Goal: Task Accomplishment & Management: Use online tool/utility

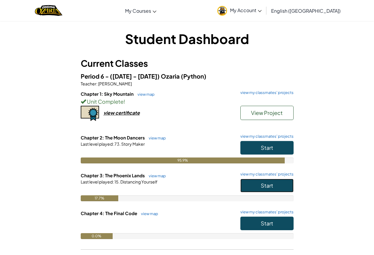
click at [257, 187] on button "Start" at bounding box center [266, 186] width 53 height 14
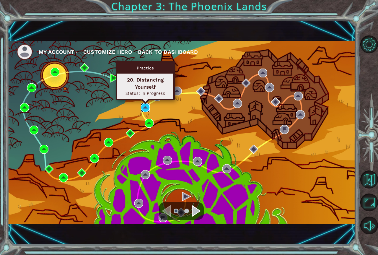
click at [149, 105] on img at bounding box center [145, 107] width 9 height 9
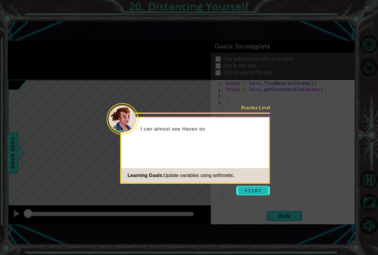
click at [268, 195] on button "Start" at bounding box center [253, 190] width 34 height 9
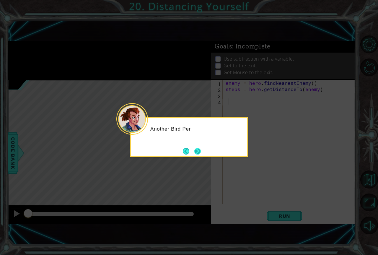
click at [195, 150] on button "Next" at bounding box center [198, 151] width 7 height 7
click at [195, 150] on icon at bounding box center [189, 127] width 378 height 255
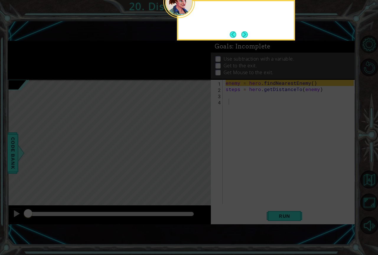
click at [195, 150] on icon at bounding box center [189, 66] width 378 height 377
click at [246, 35] on button "Next" at bounding box center [245, 34] width 9 height 9
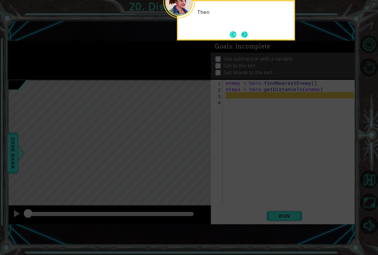
click at [246, 34] on button "Next" at bounding box center [245, 34] width 7 height 7
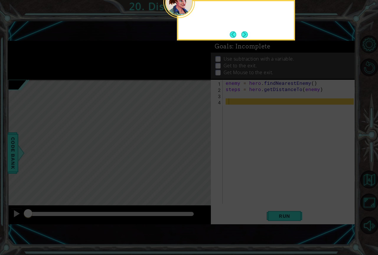
click at [246, 34] on button "Next" at bounding box center [245, 34] width 7 height 7
click at [246, 34] on div "1 ההההההההההההההההההההההההההההההההההההההההההההההההההההההההההההההההההההההההההההה…" at bounding box center [182, 132] width 348 height 224
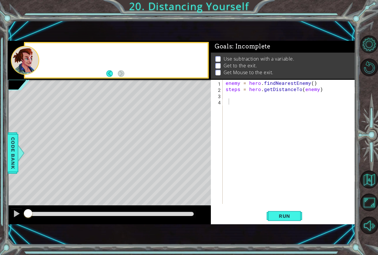
click at [246, 34] on div "1 ההההההההההההההההההההההההההההההההההההההההההההההההההההההההההההההההההההההההההההה…" at bounding box center [182, 132] width 348 height 224
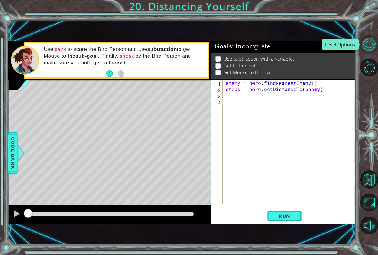
click at [374, 44] on button "Level Options" at bounding box center [370, 44] width 18 height 18
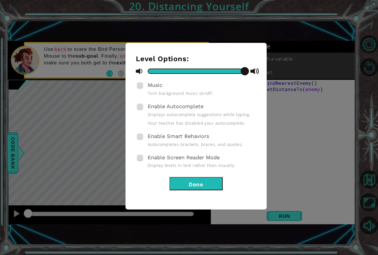
click at [219, 179] on button "Done" at bounding box center [196, 183] width 53 height 13
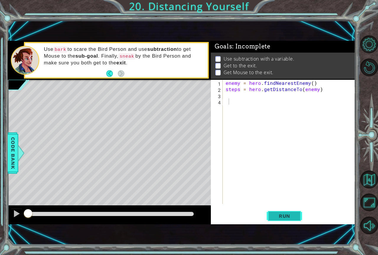
click at [280, 215] on span "Run" at bounding box center [284, 216] width 23 height 6
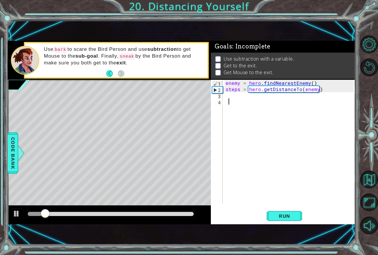
click at [228, 102] on div "enemy = hero . findNearestEnemy ( ) steps = hero . getDistanceTo ( enemy )" at bounding box center [291, 148] width 132 height 137
click at [228, 95] on div "enemy = hero . findNearestEnemy ( ) steps = hero . getDistanceTo ( enemy )" at bounding box center [291, 148] width 132 height 137
click at [14, 142] on span "Code Bank" at bounding box center [12, 153] width 9 height 36
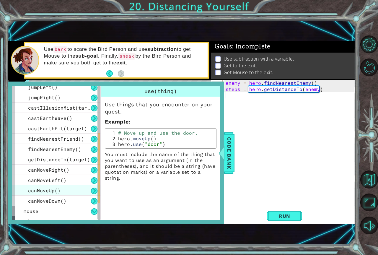
scroll to position [166, 0]
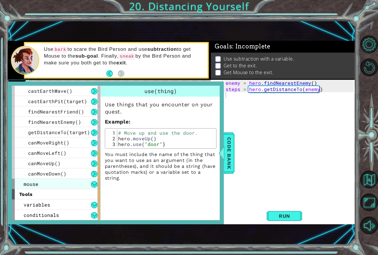
click at [51, 181] on div "mouse" at bounding box center [56, 184] width 89 height 10
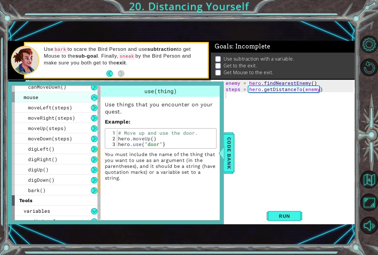
scroll to position [254, 0]
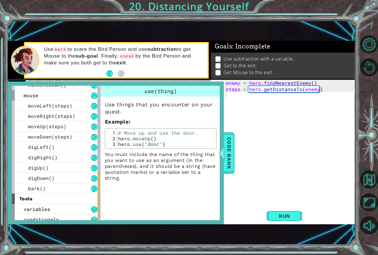
click at [218, 163] on div "Use things that you encounter on your quest. Example : 1 2 3 # Move up and use …" at bounding box center [161, 139] width 120 height 85
click at [231, 160] on span "Code Bank" at bounding box center [229, 153] width 9 height 36
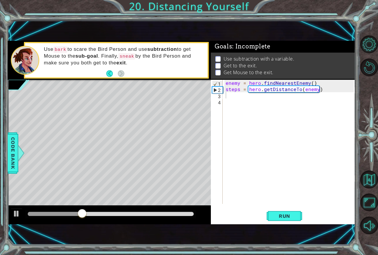
click at [232, 95] on div "enemy = hero . findNearestEnemy ( ) steps = hero . getDistanceTo ( enemy )" at bounding box center [291, 148] width 132 height 137
type textarea "mouse.moveRight(3)"
click at [278, 217] on span "Run" at bounding box center [284, 216] width 23 height 6
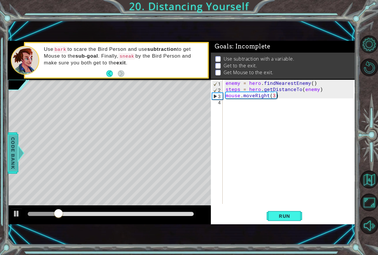
click at [17, 164] on span "Code Bank" at bounding box center [12, 153] width 9 height 36
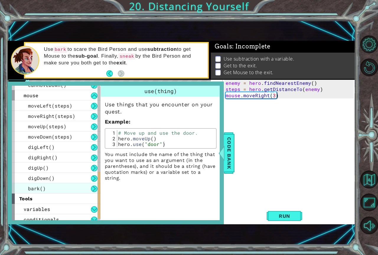
click at [61, 189] on div "bark()" at bounding box center [56, 188] width 89 height 10
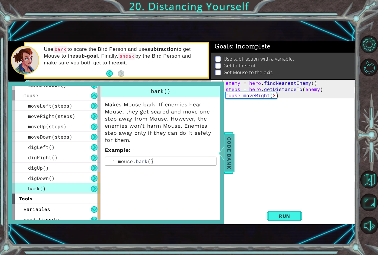
click at [227, 158] on span "Code Bank" at bounding box center [229, 153] width 9 height 36
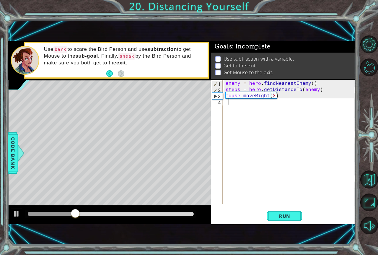
scroll to position [0, 0]
click at [231, 107] on div "enemy = hero . findNearestEnemy ( ) steps = hero . getDistanceTo ( enemy ) mous…" at bounding box center [291, 148] width 132 height 137
type textarea ",ouse.bark(nearestEnemy"
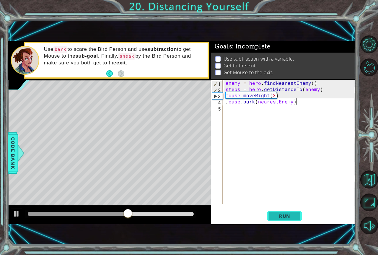
click at [283, 218] on span "Run" at bounding box center [284, 216] width 23 height 6
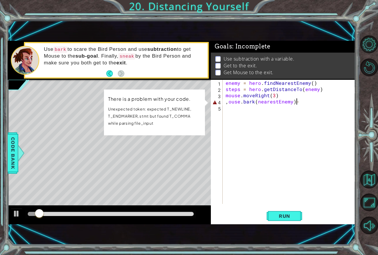
click at [227, 102] on div "enemy = hero . findNearestEnemy ( ) steps = hero . getDistanceTo ( enemy ) mous…" at bounding box center [291, 148] width 132 height 137
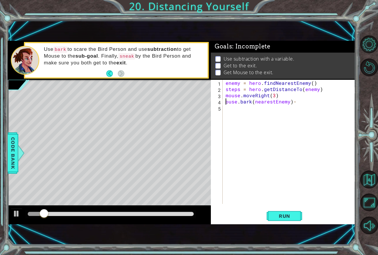
scroll to position [0, 0]
click at [306, 105] on div "enemy = hero . findNearestEnemy ( ) steps = hero . getDistanceTo ( enemy ) mous…" at bounding box center [291, 148] width 132 height 137
click at [272, 219] on button "Run" at bounding box center [284, 216] width 35 height 14
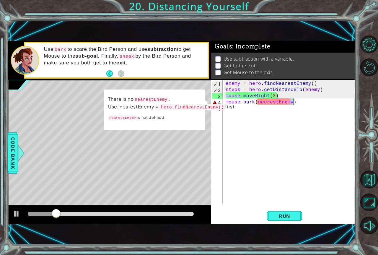
click at [293, 101] on div "enemy = hero . findNearestEnemy ( ) steps = hero . getDistanceTo ( enemy ) mous…" at bounding box center [291, 148] width 132 height 137
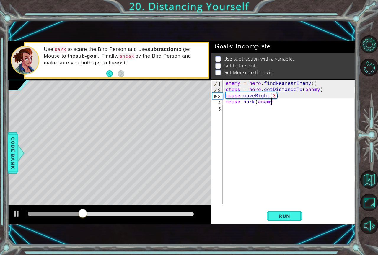
scroll to position [0, 3]
click at [273, 215] on span "Run" at bounding box center [284, 216] width 23 height 6
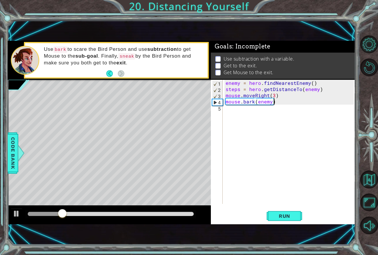
click at [274, 96] on div "enemy = hero . findNearestEnemy ( ) steps = hero . getDistanceTo ( enemy ) mous…" at bounding box center [291, 148] width 132 height 137
type textarea "mouse.moveRight(3)"
click at [11, 149] on span "Code Bank" at bounding box center [12, 153] width 9 height 36
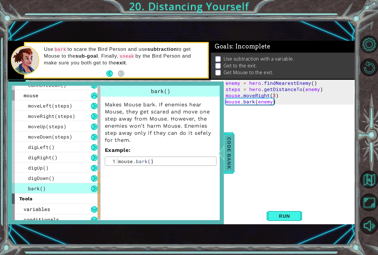
click at [226, 155] on span "Code Bank" at bounding box center [229, 153] width 9 height 36
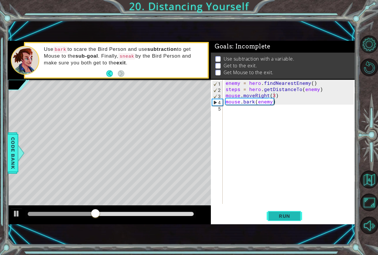
click at [287, 210] on button "Run" at bounding box center [284, 216] width 35 height 14
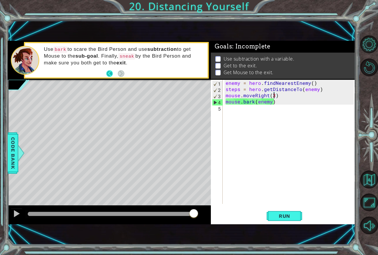
click at [109, 72] on button "Back" at bounding box center [112, 73] width 12 height 7
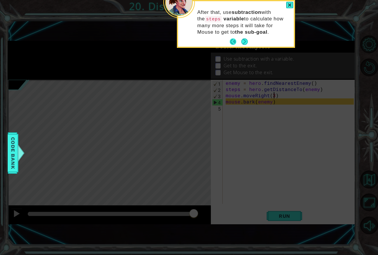
click at [234, 41] on button "Back" at bounding box center [236, 41] width 12 height 7
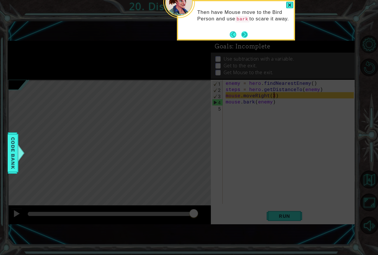
click at [246, 35] on button "Next" at bounding box center [245, 34] width 7 height 7
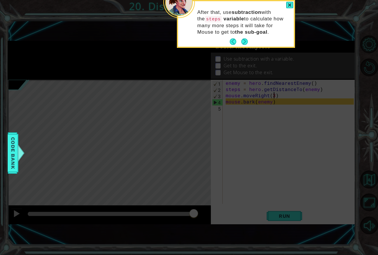
click at [247, 35] on p "After that, use subtraction with the steps variable to calculate how many more …" at bounding box center [243, 22] width 93 height 26
drag, startPoint x: 246, startPoint y: 35, endPoint x: 247, endPoint y: 39, distance: 4.2
click at [247, 35] on p "After that, use subtraction with the steps variable to calculate how many more …" at bounding box center [243, 22] width 93 height 26
click at [247, 39] on button "Next" at bounding box center [245, 41] width 7 height 7
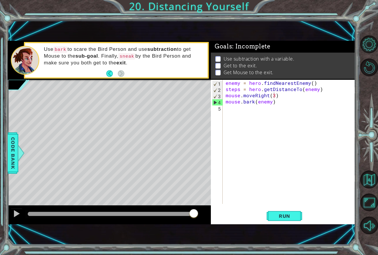
click at [247, 39] on div "1 ההההההההההההההההההההההההההההההההההההההההההההההההההההההההההההההההההההההההההההה…" at bounding box center [182, 132] width 348 height 224
click at [367, 72] on button "Restart Level" at bounding box center [370, 68] width 18 height 18
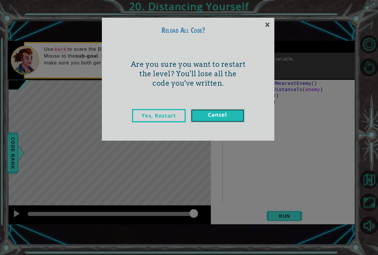
click at [226, 112] on link "Cancel" at bounding box center [218, 115] width 54 height 13
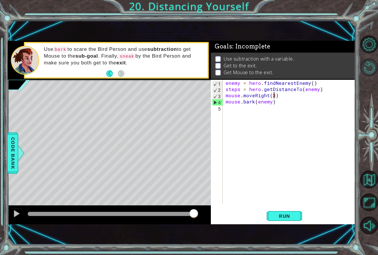
click at [364, 68] on button "Restart Level" at bounding box center [370, 68] width 18 height 18
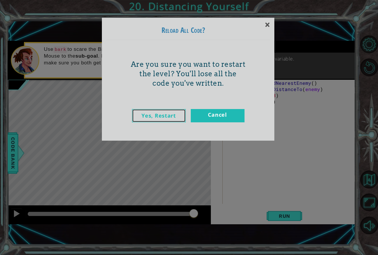
click at [166, 114] on link "Yes, Restart" at bounding box center [159, 115] width 54 height 13
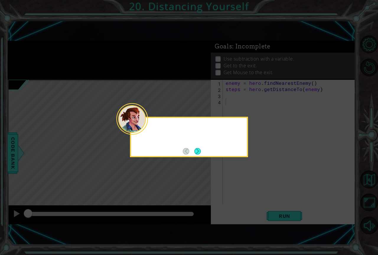
scroll to position [0, 0]
click at [195, 153] on button "Next" at bounding box center [197, 151] width 7 height 7
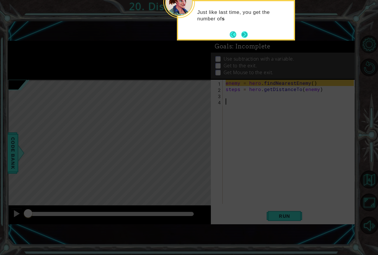
click at [245, 34] on button "Next" at bounding box center [245, 34] width 7 height 7
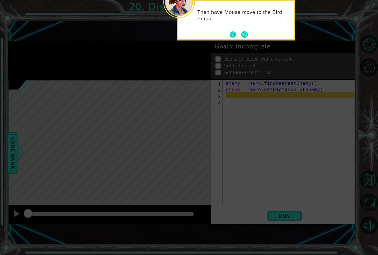
click at [234, 35] on button "Back" at bounding box center [236, 34] width 12 height 7
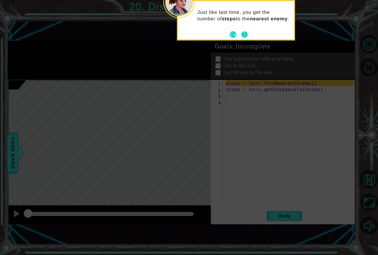
click at [246, 33] on button "Next" at bounding box center [245, 34] width 7 height 7
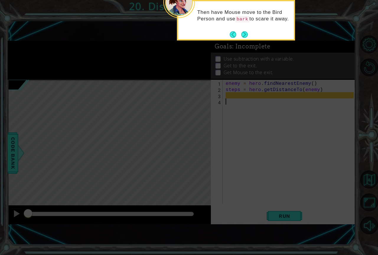
click at [246, 33] on button "Next" at bounding box center [245, 34] width 7 height 7
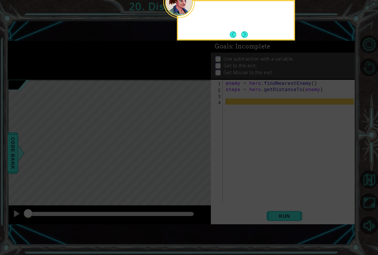
click at [246, 33] on button "Next" at bounding box center [245, 34] width 7 height 7
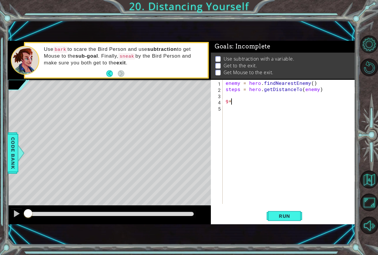
type textarea "9"
drag, startPoint x: 224, startPoint y: 56, endPoint x: 267, endPoint y: 51, distance: 43.2
click at [267, 41] on div "Goals : Incomplete Use subtraction with a variable. Get to the exit. Get Mouse …" at bounding box center [283, 41] width 145 height 0
click at [10, 155] on span "Code Bank" at bounding box center [12, 153] width 9 height 36
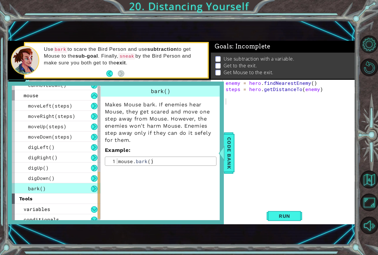
drag, startPoint x: 133, startPoint y: 12, endPoint x: 158, endPoint y: 8, distance: 25.2
click at [158, 8] on div "1 ההההההההההההההההההההההההההההההההההההההההההההההההההההההההההההההההההההההההההההה…" at bounding box center [189, 127] width 378 height 255
click at [231, 145] on span "Code Bank" at bounding box center [229, 153] width 9 height 36
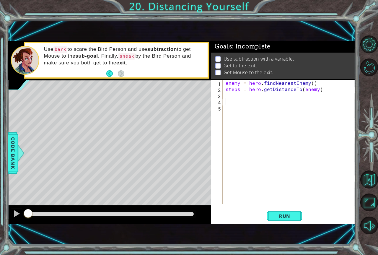
click at [228, 98] on div "enemy = hero . findNearestEnemy ( ) steps = hero . getDistanceTo ( enemy )" at bounding box center [291, 148] width 132 height 137
click at [226, 100] on div "enemy = hero . findNearestEnemy ( ) steps = hero . getDistanceTo ( enemy )" at bounding box center [291, 148] width 132 height 137
click at [278, 212] on button "Run" at bounding box center [284, 216] width 35 height 14
click at [286, 216] on span "Run" at bounding box center [284, 216] width 23 height 6
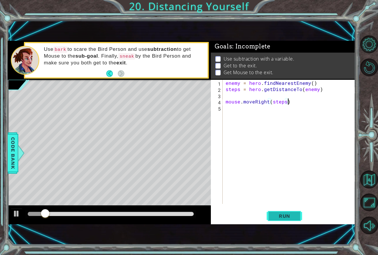
click at [286, 216] on span "Run" at bounding box center [284, 216] width 23 height 6
drag, startPoint x: 267, startPoint y: 101, endPoint x: 276, endPoint y: 119, distance: 20.5
click at [275, 116] on div "enemy = hero . findNearestEnemy ( ) steps = hero . getDistanceTo ( enemy ) mous…" at bounding box center [291, 148] width 132 height 137
type textarea "mouse.moveRight(steps)"
click at [278, 121] on div "enemy = hero . findNearestEnemy ( ) steps = hero . getDistanceTo ( enemy ) mous…" at bounding box center [291, 148] width 132 height 137
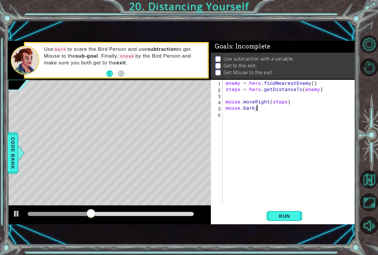
scroll to position [0, 2]
type textarea "mouse.bark()"
click at [295, 220] on button "Run" at bounding box center [284, 216] width 35 height 14
click at [286, 217] on span "Run" at bounding box center [284, 216] width 23 height 6
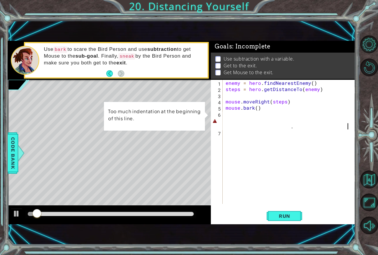
click at [227, 123] on div "enemy = hero . findNearestEnemy ( ) steps = hero . getDistanceTo ( enemy ) mous…" at bounding box center [291, 148] width 132 height 137
click at [227, 124] on div "enemy = hero . findNearestEnemy ( ) steps = hero . getDistanceTo ( enemy ) mous…" at bounding box center [291, 148] width 132 height 137
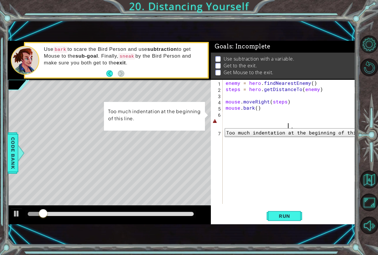
click at [221, 124] on div "6" at bounding box center [217, 121] width 11 height 19
type textarea "."
click at [221, 124] on div "6" at bounding box center [217, 121] width 11 height 19
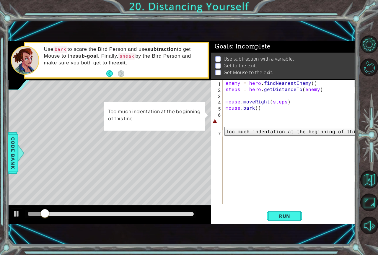
click at [222, 121] on div "6" at bounding box center [217, 121] width 11 height 19
type textarea "."
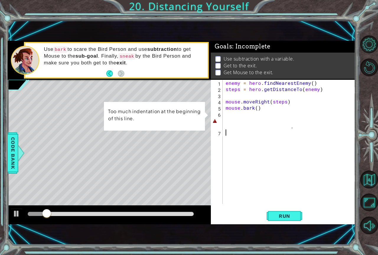
click at [226, 120] on div "enemy = hero . findNearestEnemy ( ) steps = hero . getDistanceTo ( enemy ) mous…" at bounding box center [291, 148] width 132 height 137
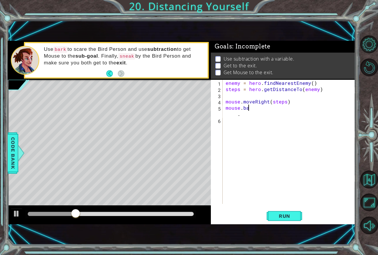
scroll to position [0, 1]
type textarea "mouse.bark() ."
click at [273, 118] on div "enemy = hero . findNearestEnemy ( ) steps = hero . getDistanceTo ( enemy ) mous…" at bounding box center [291, 148] width 132 height 137
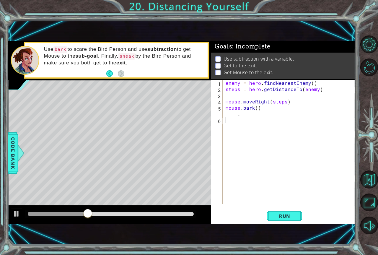
click at [273, 118] on div "enemy = hero . findNearestEnemy ( ) steps = hero . getDistanceTo ( enemy ) mous…" at bounding box center [291, 148] width 132 height 137
click at [272, 114] on div "enemy = hero . findNearestEnemy ( ) steps = hero . getDistanceTo ( enemy ) mous…" at bounding box center [291, 148] width 132 height 137
click at [295, 215] on span "Run" at bounding box center [284, 216] width 23 height 6
click at [70, 213] on div at bounding box center [49, 214] width 42 height 4
click at [70, 213] on div at bounding box center [69, 214] width 11 height 11
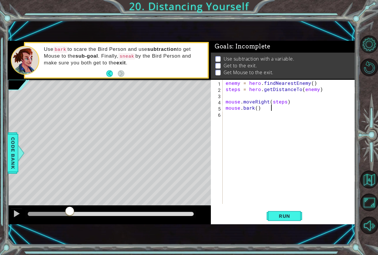
drag, startPoint x: 70, startPoint y: 213, endPoint x: 70, endPoint y: 218, distance: 5.3
click at [70, 218] on div at bounding box center [69, 214] width 11 height 11
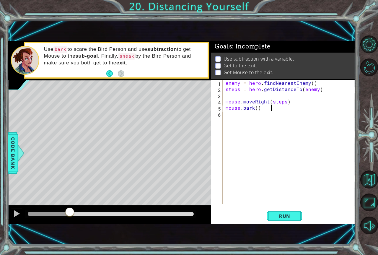
click at [70, 218] on div at bounding box center [69, 212] width 11 height 11
click at [16, 221] on div at bounding box center [109, 214] width 203 height 19
click at [12, 218] on button at bounding box center [17, 214] width 12 height 12
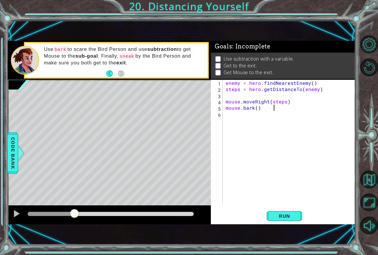
type textarea "mouse.bark()"
click at [295, 217] on span "Run" at bounding box center [284, 216] width 23 height 6
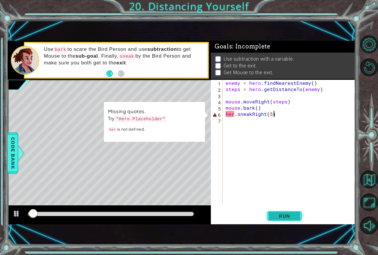
click at [295, 217] on span "Run" at bounding box center [284, 216] width 23 height 6
drag, startPoint x: 243, startPoint y: 116, endPoint x: 236, endPoint y: 116, distance: 6.9
click at [242, 116] on div "enemy = hero . findNearestEnemy ( ) steps = hero . getDistanceTo ( enemy ) mous…" at bounding box center [291, 148] width 132 height 137
click at [235, 116] on div "enemy = hero . findNearestEnemy ( ) steps = hero . getDistanceTo ( enemy ) mous…" at bounding box center [291, 148] width 132 height 137
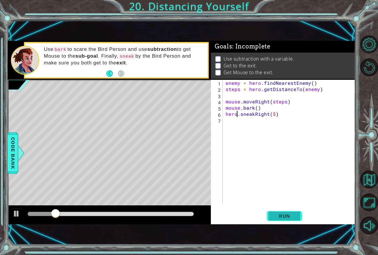
type textarea "hero.sneakRight(5)"
click at [293, 216] on span "Run" at bounding box center [284, 216] width 23 height 6
drag, startPoint x: 71, startPoint y: 215, endPoint x: 104, endPoint y: 216, distance: 33.1
click at [104, 216] on div at bounding box center [111, 214] width 166 height 4
click at [228, 121] on div "enemy = hero . findNearestEnemy ( ) steps = hero . getDistanceTo ( enemy ) mous…" at bounding box center [291, 148] width 132 height 137
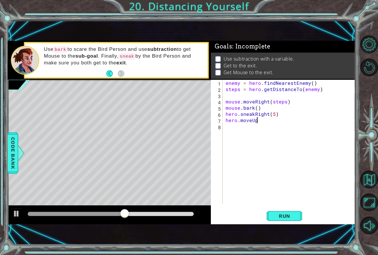
scroll to position [0, 2]
type textarea "hero.moveUp()"
click at [281, 213] on span "Run" at bounding box center [284, 216] width 23 height 6
click at [278, 220] on button "Run" at bounding box center [284, 216] width 35 height 14
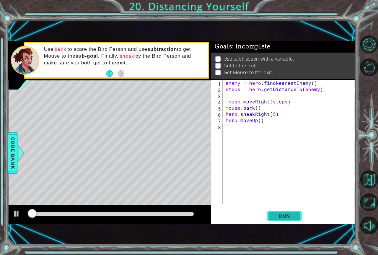
click at [278, 220] on button "Run" at bounding box center [284, 216] width 35 height 14
drag, startPoint x: 226, startPoint y: 126, endPoint x: 229, endPoint y: 129, distance: 4.6
click at [227, 126] on div "enemy = hero . findNearestEnemy ( ) steps = hero . getDistanceTo ( enemy ) mous…" at bounding box center [291, 148] width 132 height 137
type textarea "hero.jumpUp()"
click at [277, 216] on span "Run" at bounding box center [284, 216] width 23 height 6
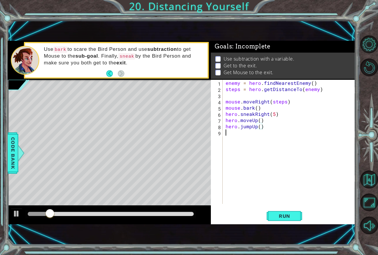
click at [225, 137] on div "enemy = hero . findNearestEnemy ( ) steps = hero . getDistanceTo ( enemy ) mous…" at bounding box center [291, 148] width 132 height 137
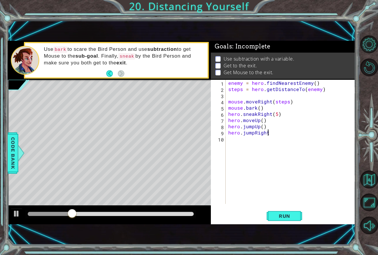
scroll to position [0, 2]
type textarea "hero.jumpRight()"
click at [276, 215] on span "Run" at bounding box center [284, 216] width 23 height 6
click at [286, 211] on button "Run" at bounding box center [284, 216] width 35 height 14
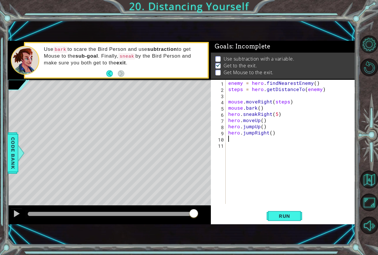
type textarea "hero.jumpRight()"
type textarea "mouse.moveRight(2)"
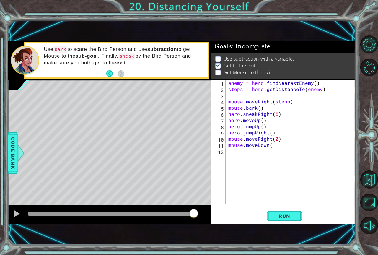
type textarea "mouse.moveDown()"
type textarea "mouse.moveRight(2)'"
type textarea "mouse.moveRight(2)"
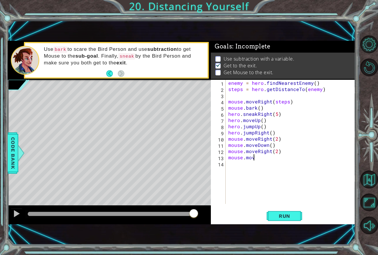
scroll to position [0, 1]
type textarea "mouse.moveUp()"
type textarea "mouse.digUp()"
click at [289, 219] on button "Run" at bounding box center [284, 216] width 35 height 14
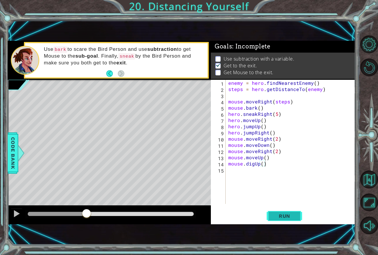
click at [280, 211] on button "Run" at bounding box center [284, 216] width 35 height 14
click at [167, 221] on div at bounding box center [109, 214] width 203 height 19
click at [18, 214] on div at bounding box center [17, 214] width 8 height 8
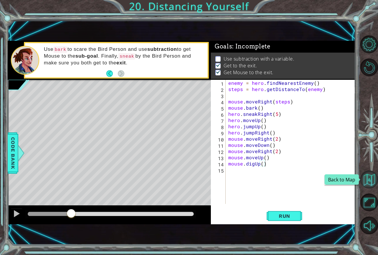
click at [374, 178] on button "Back to Map" at bounding box center [370, 180] width 18 height 18
